Goal: Task Accomplishment & Management: Complete application form

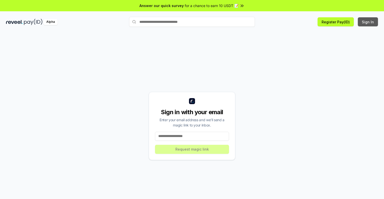
click at [368, 22] on button "Sign In" at bounding box center [368, 21] width 20 height 9
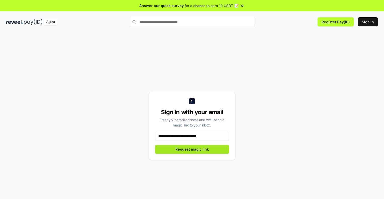
type input "**********"
click at [192, 149] on button "Request magic link" at bounding box center [192, 149] width 74 height 9
